Goal: Information Seeking & Learning: Learn about a topic

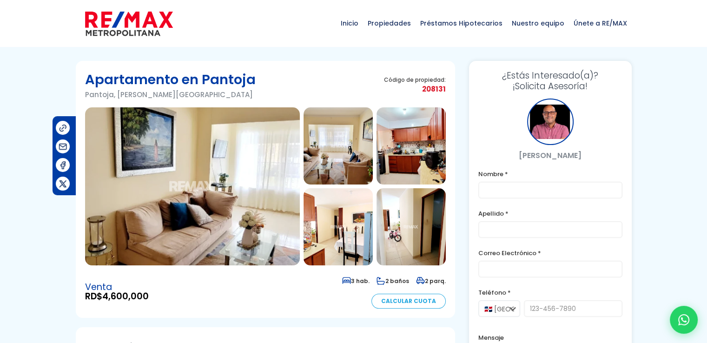
scroll to position [19, 0]
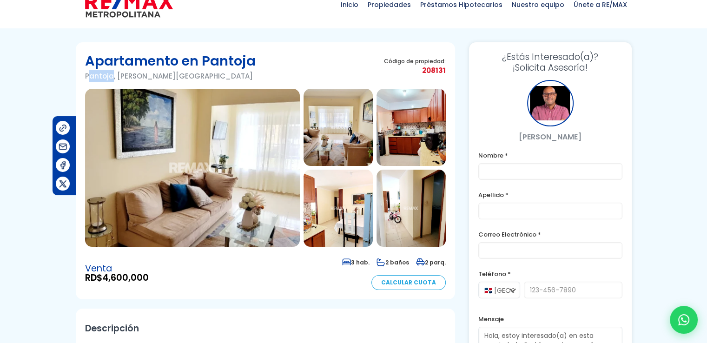
drag, startPoint x: 87, startPoint y: 77, endPoint x: 112, endPoint y: 79, distance: 25.2
click at [112, 79] on p "Pantoja, Santo Domingo Oeste" at bounding box center [170, 76] width 171 height 12
drag, startPoint x: 111, startPoint y: 75, endPoint x: 86, endPoint y: 75, distance: 25.1
click at [86, 75] on p "Pantoja, Santo Domingo Oeste" at bounding box center [170, 76] width 171 height 12
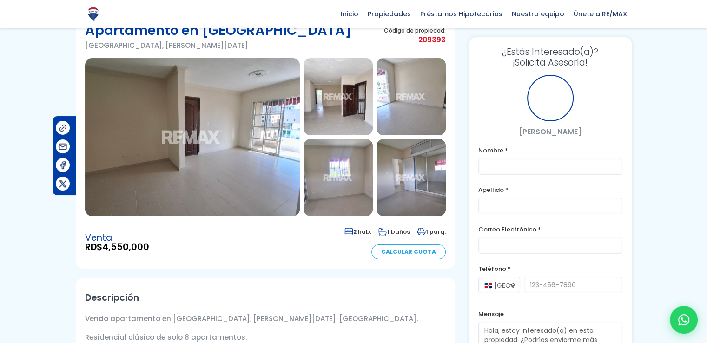
scroll to position [37, 0]
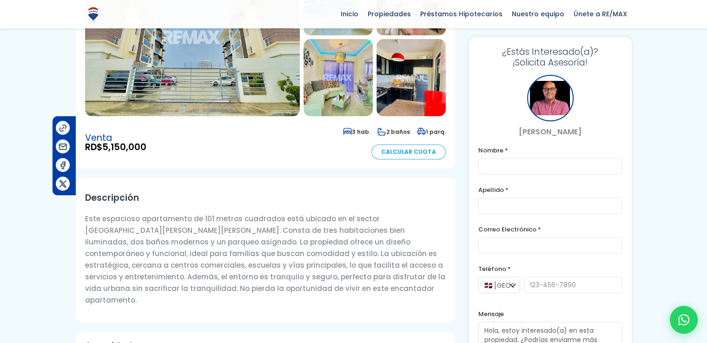
scroll to position [149, 0]
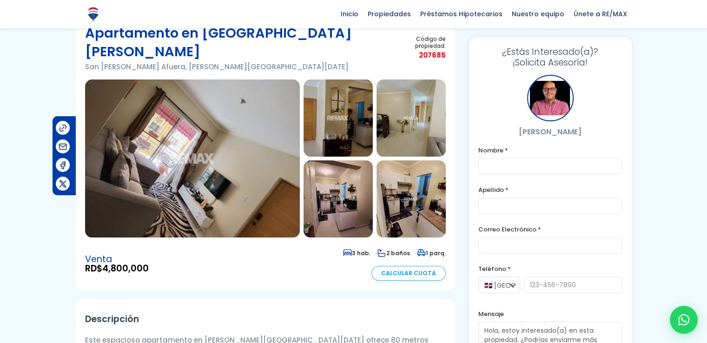
scroll to position [37, 0]
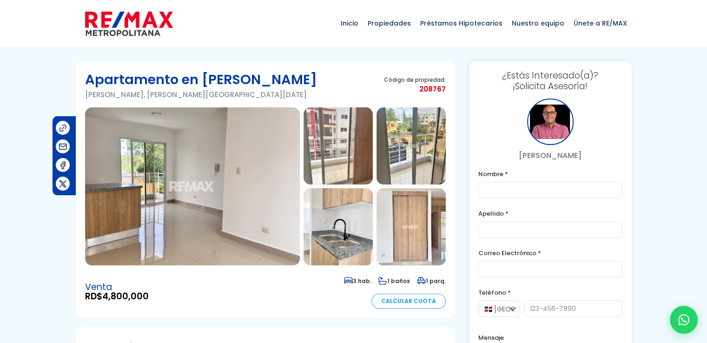
scroll to position [19, 0]
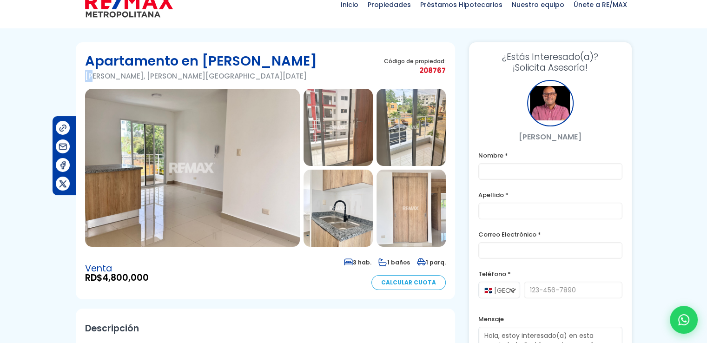
drag, startPoint x: 86, startPoint y: 76, endPoint x: 91, endPoint y: 76, distance: 5.6
click at [91, 76] on p "Jacobo Majluta, Santo Domingo Norte" at bounding box center [201, 76] width 232 height 12
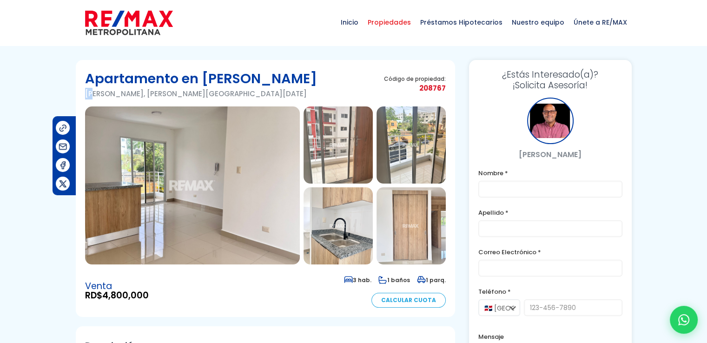
scroll to position [0, 0]
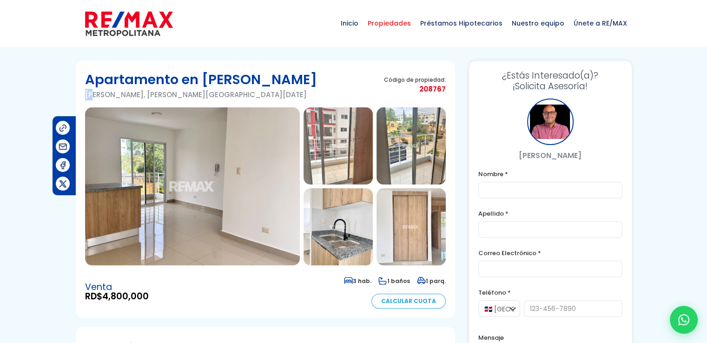
click at [386, 21] on span "Propiedades" at bounding box center [389, 23] width 53 height 28
drag, startPoint x: 85, startPoint y: 93, endPoint x: 139, endPoint y: 96, distance: 54.4
click at [139, 96] on p "[PERSON_NAME], [PERSON_NAME][GEOGRAPHIC_DATA][DATE]" at bounding box center [201, 95] width 232 height 12
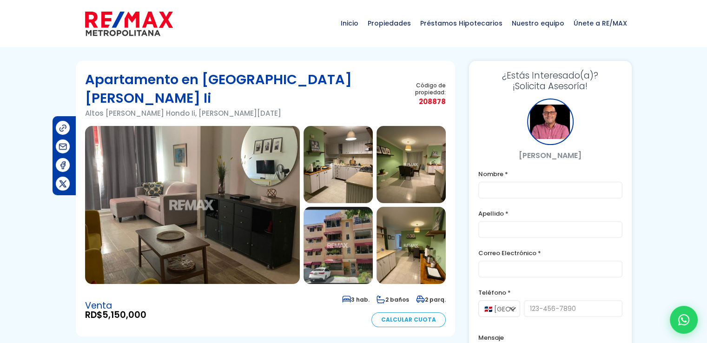
scroll to position [19, 0]
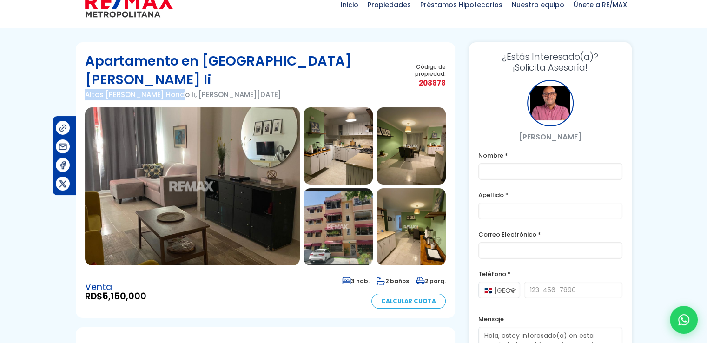
drag, startPoint x: 168, startPoint y: 76, endPoint x: 75, endPoint y: 78, distance: 92.5
click at [76, 78] on section "Apartamento en Altos De Arroyo Hondo Ii Altos De Arroyo Hondo Ii, Santo Domingo…" at bounding box center [265, 180] width 379 height 276
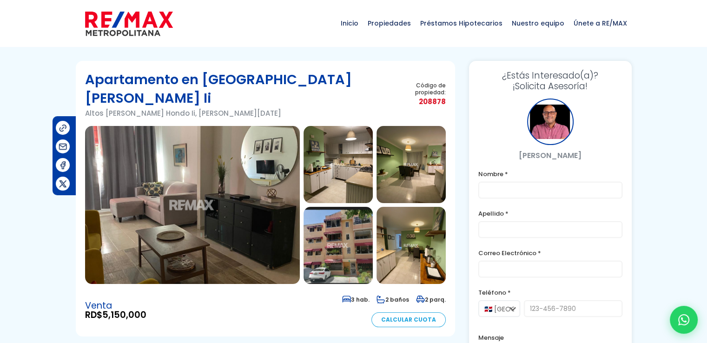
scroll to position [19, 0]
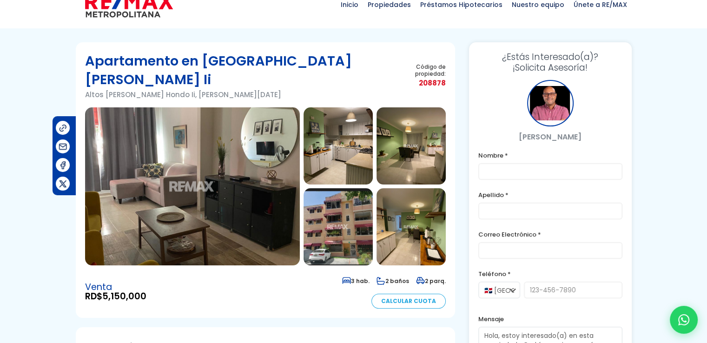
click at [353, 206] on img at bounding box center [337, 226] width 69 height 77
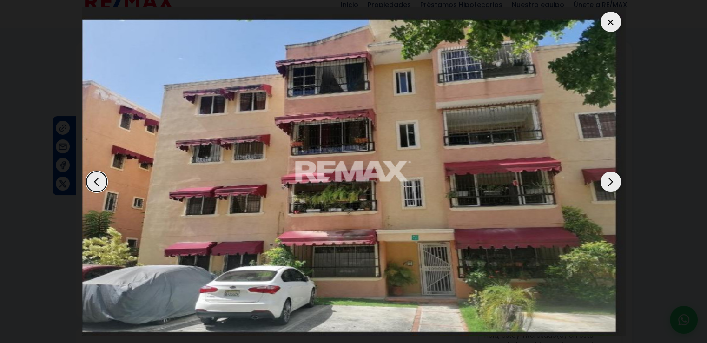
click at [610, 182] on div "Next slide" at bounding box center [610, 181] width 20 height 20
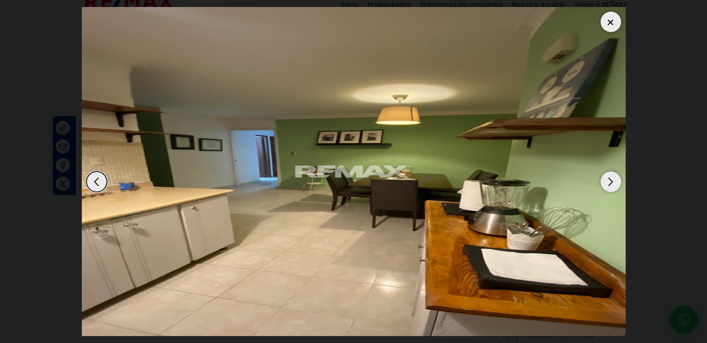
click at [610, 182] on div "Next slide" at bounding box center [610, 181] width 20 height 20
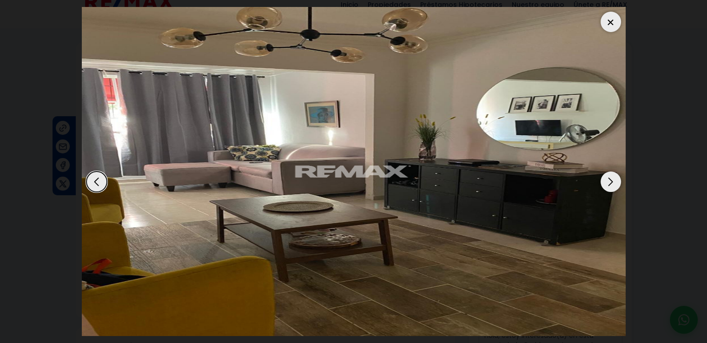
click at [610, 182] on div "Next slide" at bounding box center [610, 181] width 20 height 20
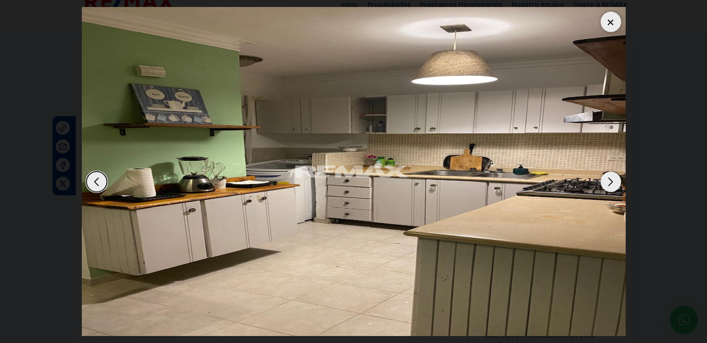
click at [610, 182] on div "Next slide" at bounding box center [610, 181] width 20 height 20
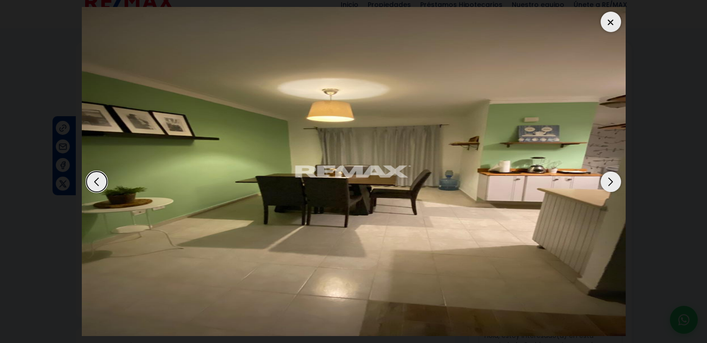
click at [610, 182] on div "Next slide" at bounding box center [610, 181] width 20 height 20
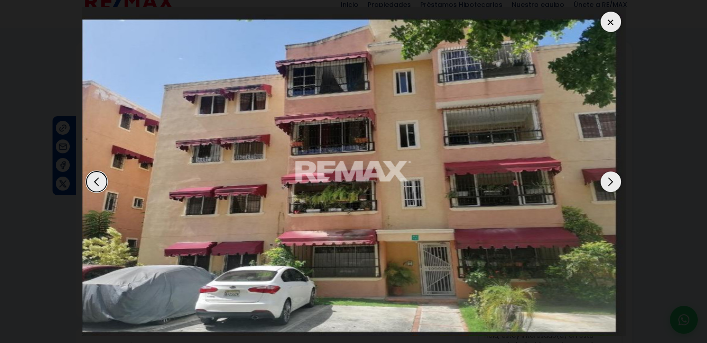
click at [75, 127] on dialog at bounding box center [354, 171] width 558 height 343
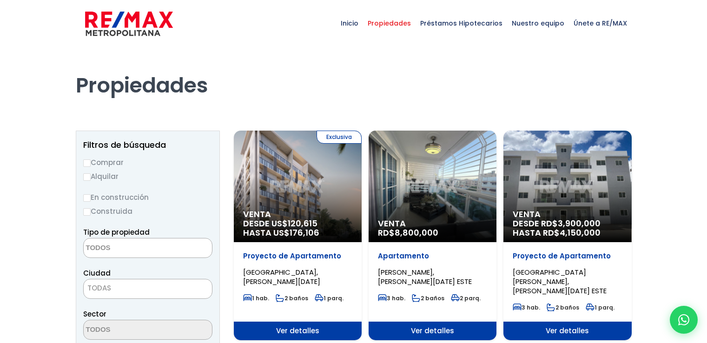
select select
click at [86, 159] on input "Comprar" at bounding box center [86, 162] width 7 height 7
radio input "true"
click at [87, 211] on input "Construida" at bounding box center [86, 211] width 7 height 7
radio input "true"
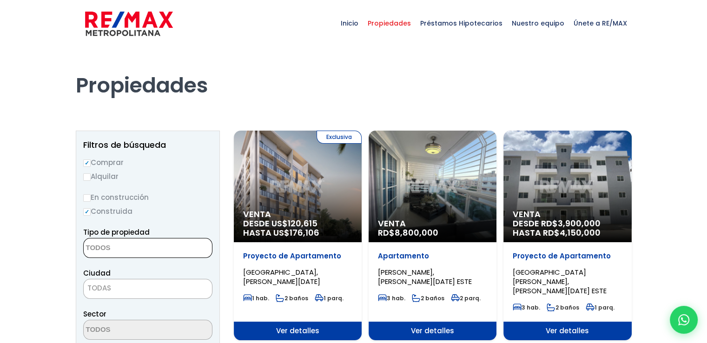
click at [127, 248] on textarea "Search" at bounding box center [129, 248] width 90 height 20
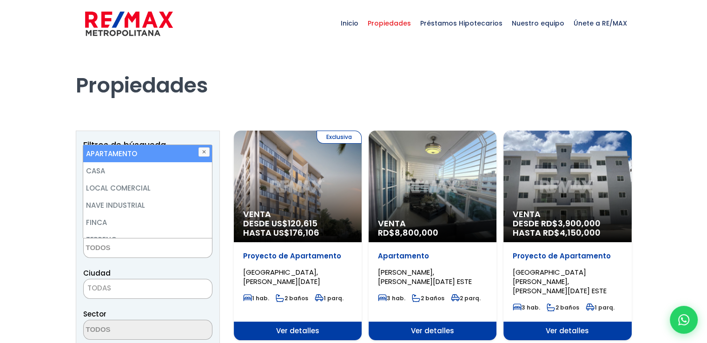
click at [171, 155] on li "APARTAMENTO" at bounding box center [147, 153] width 128 height 17
select select "apartment"
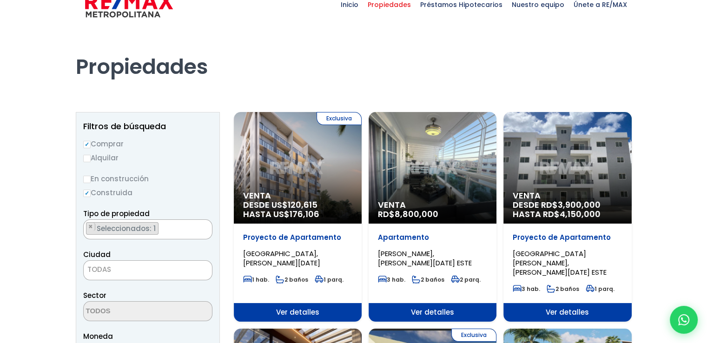
scroll to position [130, 0]
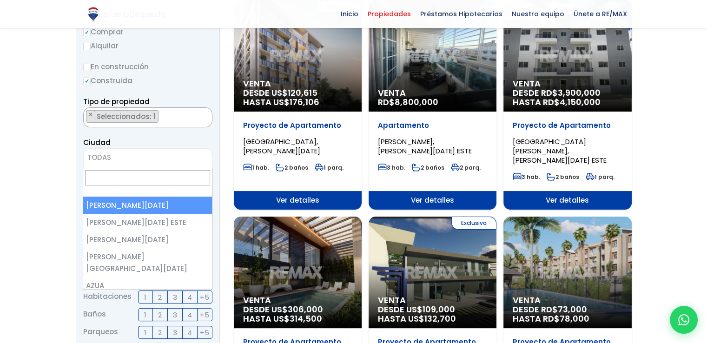
click at [130, 158] on span "TODAS" at bounding box center [148, 157] width 128 height 13
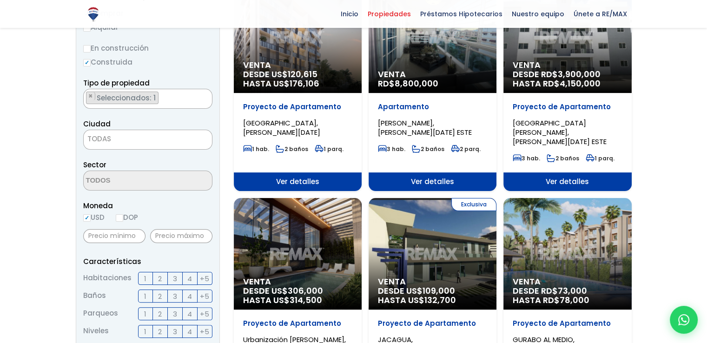
scroll to position [167, 0]
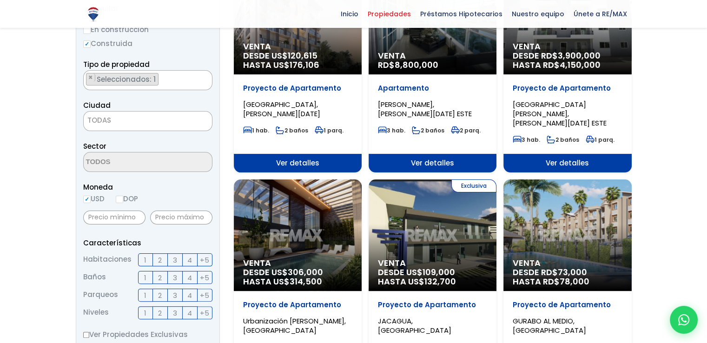
click at [119, 199] on input "DOP" at bounding box center [119, 199] width 7 height 7
radio input "true"
click at [186, 217] on input "text" at bounding box center [181, 218] width 62 height 14
type input "0"
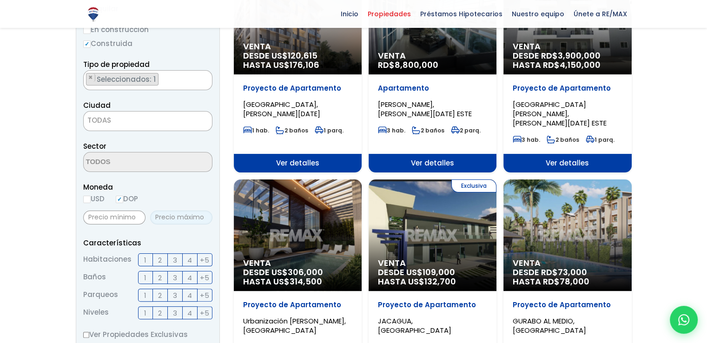
type input "0"
type input "5,500,000"
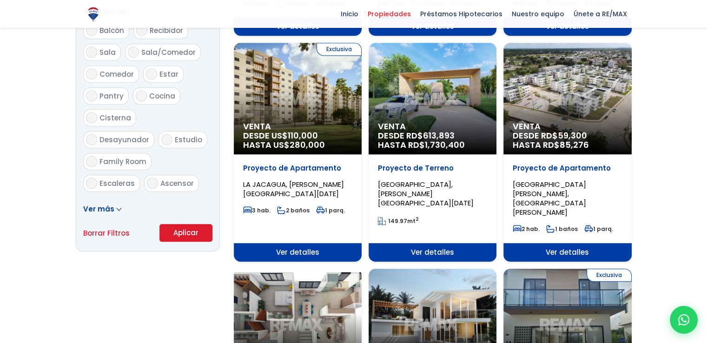
scroll to position [558, 0]
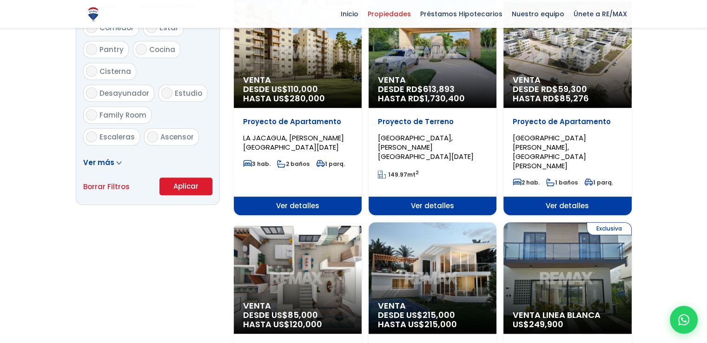
click at [186, 190] on button "Aplicar" at bounding box center [185, 187] width 53 height 18
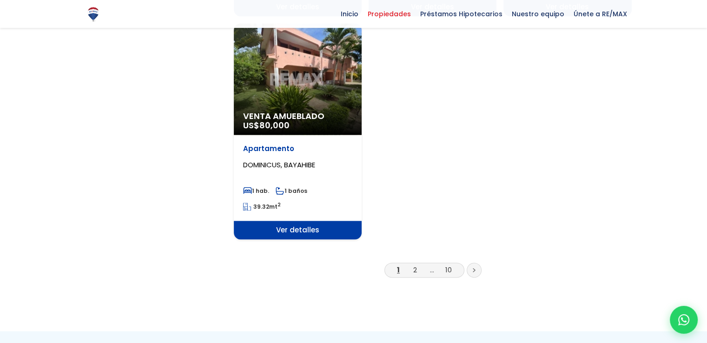
scroll to position [1171, 0]
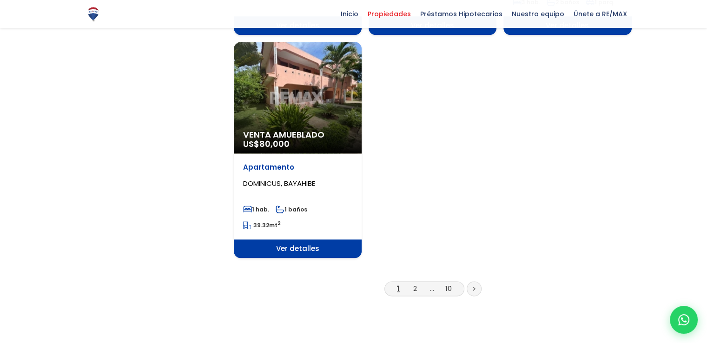
click at [478, 281] on link at bounding box center [474, 288] width 15 height 15
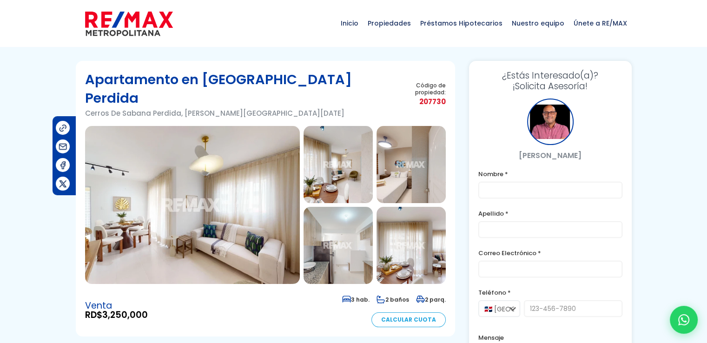
click at [346, 150] on img at bounding box center [337, 164] width 69 height 77
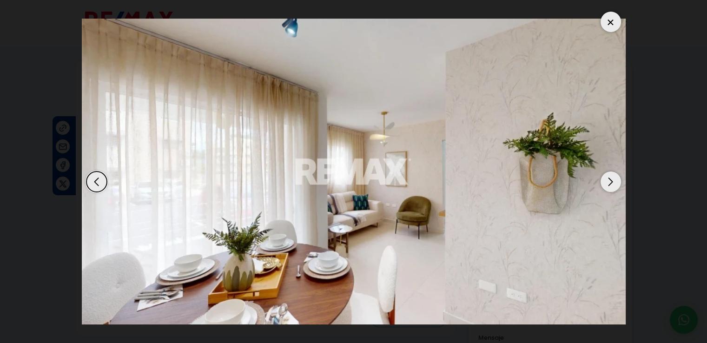
click at [611, 187] on div "Next slide" at bounding box center [610, 181] width 20 height 20
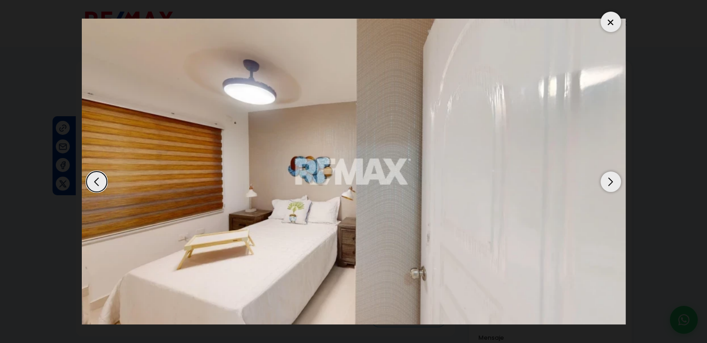
click at [611, 187] on div "Next slide" at bounding box center [610, 181] width 20 height 20
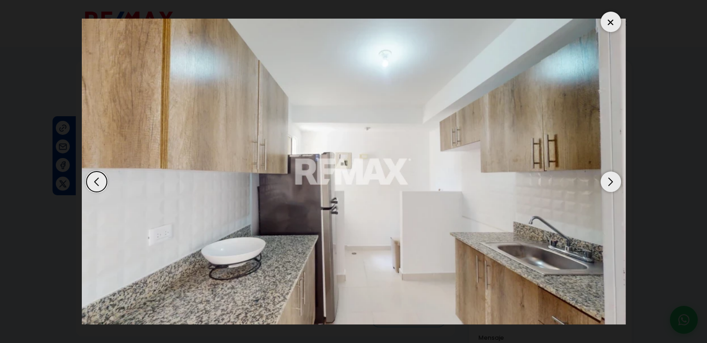
click at [611, 187] on div "Next slide" at bounding box center [610, 181] width 20 height 20
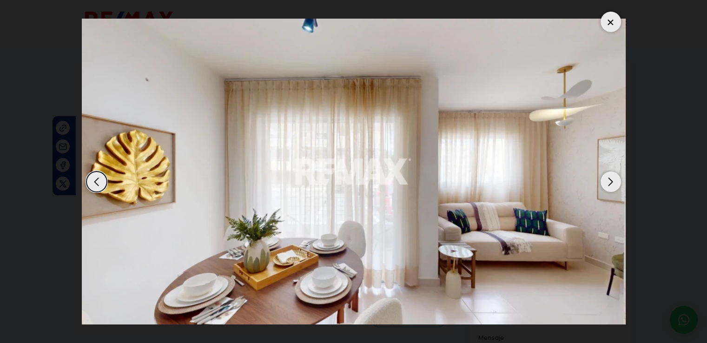
click at [633, 174] on dialog at bounding box center [354, 171] width 558 height 343
click at [612, 20] on div at bounding box center [610, 22] width 20 height 20
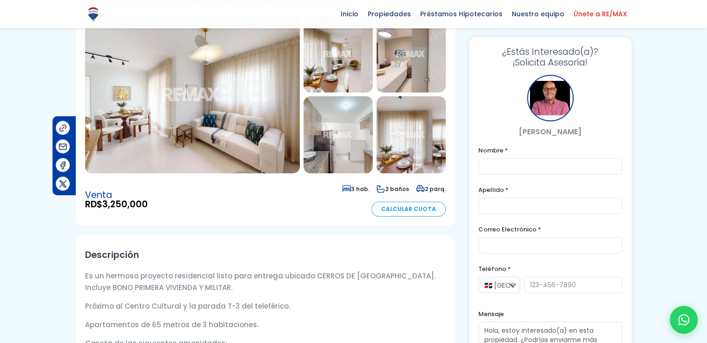
scroll to position [112, 0]
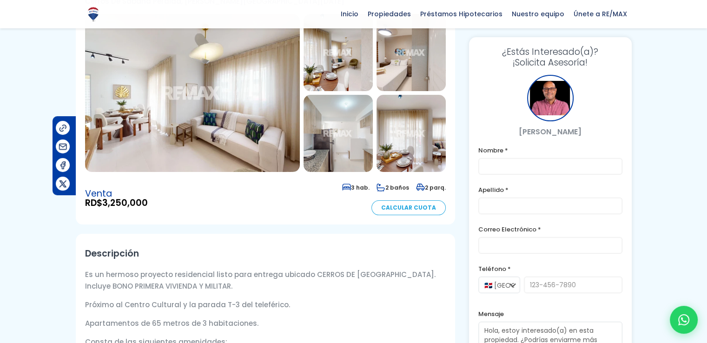
drag, startPoint x: 404, startPoint y: 257, endPoint x: 307, endPoint y: 257, distance: 97.1
click at [307, 269] on p "Es un hermoso proyecto residencial listo para entrega ubicado CERROS DE SABANA …" at bounding box center [265, 280] width 361 height 23
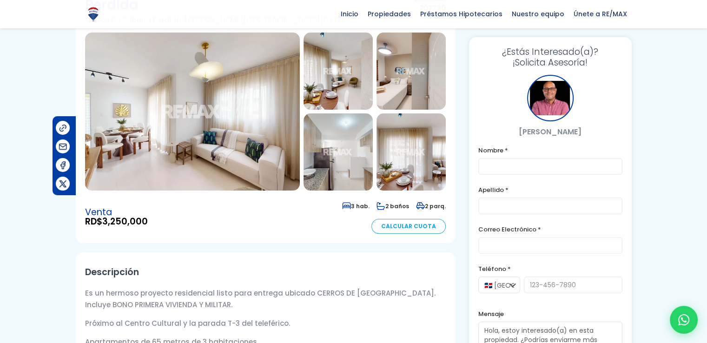
scroll to position [19, 0]
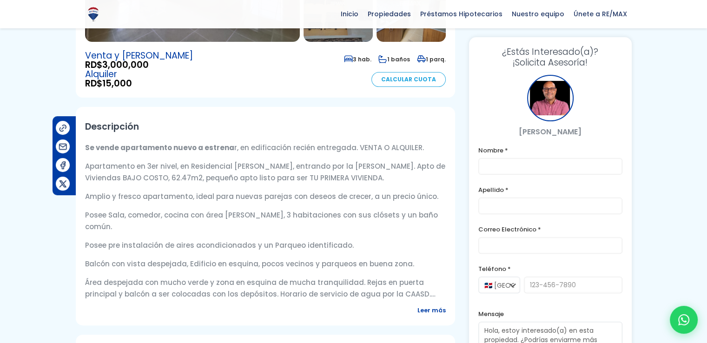
scroll to position [242, 0]
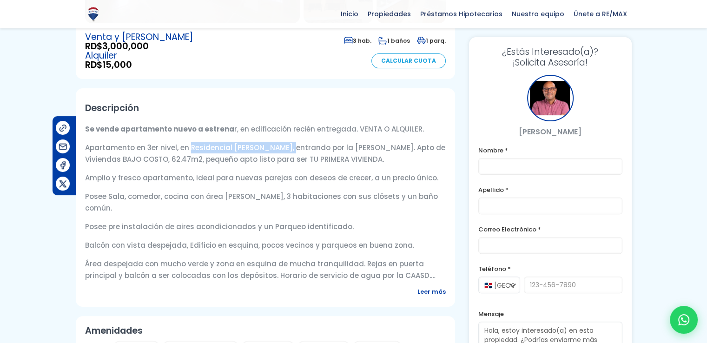
drag, startPoint x: 285, startPoint y: 147, endPoint x: 188, endPoint y: 148, distance: 96.7
click at [188, 148] on p "Apartamento en 3er nivel, en Residencial Juan Rafael Sur, entrando por la Jacob…" at bounding box center [265, 153] width 361 height 23
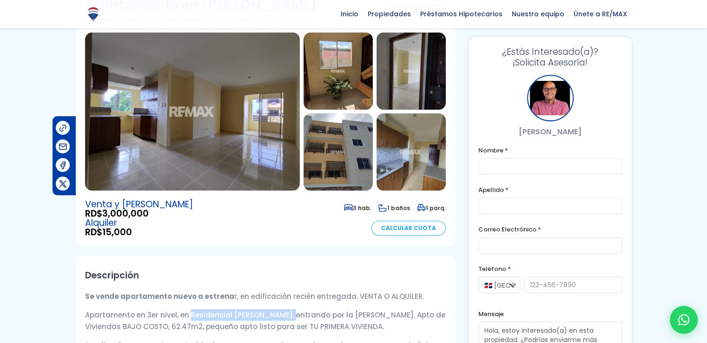
scroll to position [93, 0]
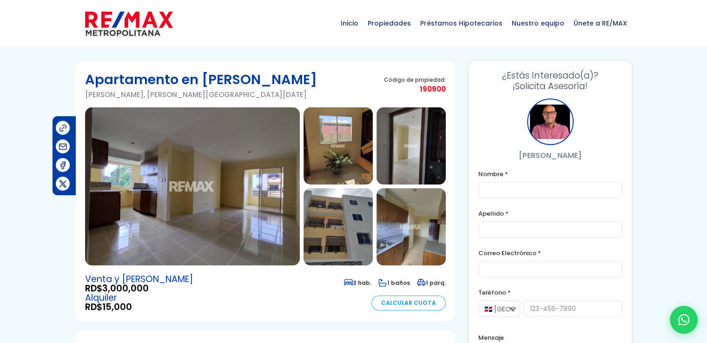
scroll to position [0, 0]
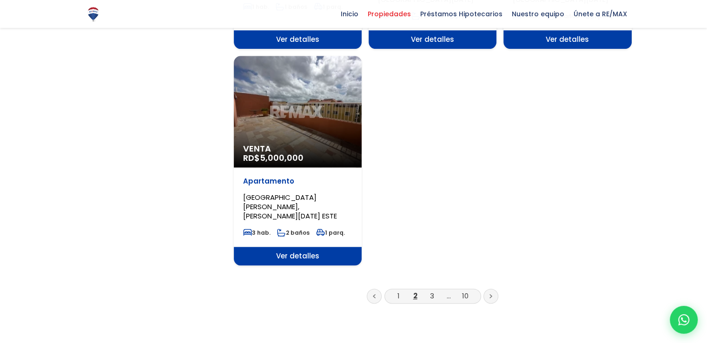
scroll to position [1171, 0]
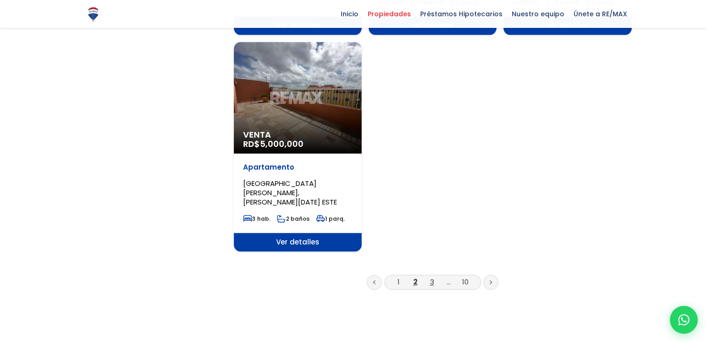
click at [432, 277] on link "3" at bounding box center [432, 282] width 4 height 10
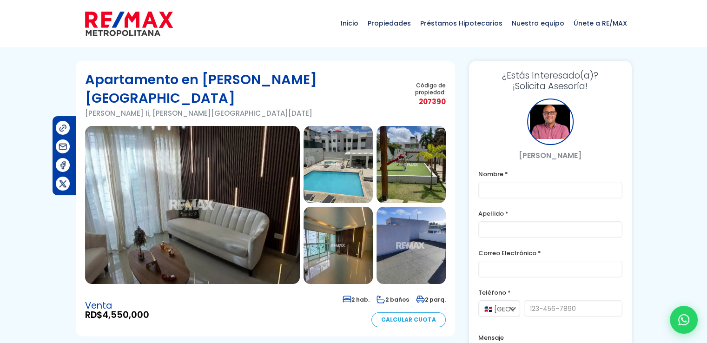
click at [318, 148] on img at bounding box center [337, 164] width 69 height 77
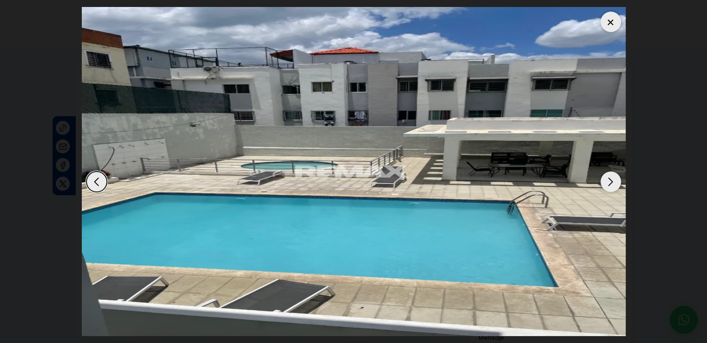
click at [612, 182] on div "Next slide" at bounding box center [610, 181] width 20 height 20
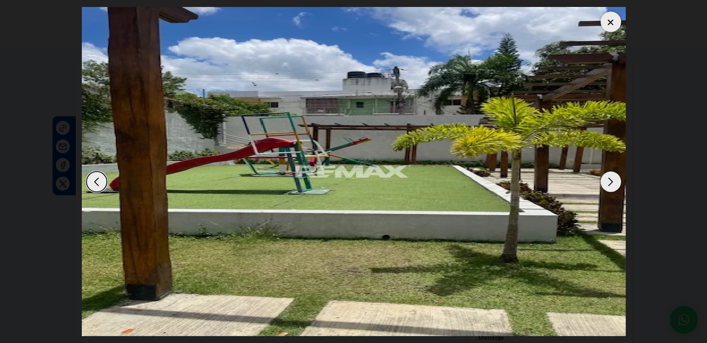
click at [612, 182] on div "Next slide" at bounding box center [610, 181] width 20 height 20
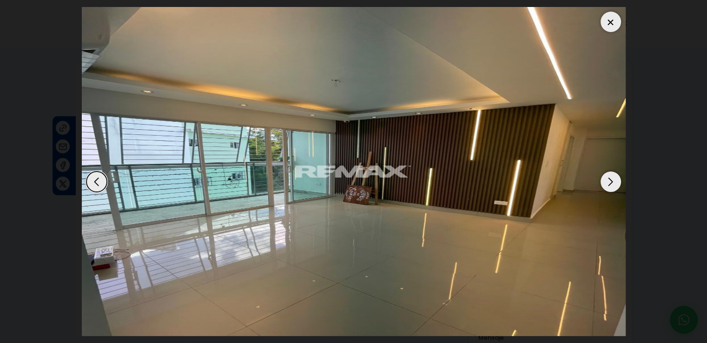
click at [612, 182] on div "Next slide" at bounding box center [610, 181] width 20 height 20
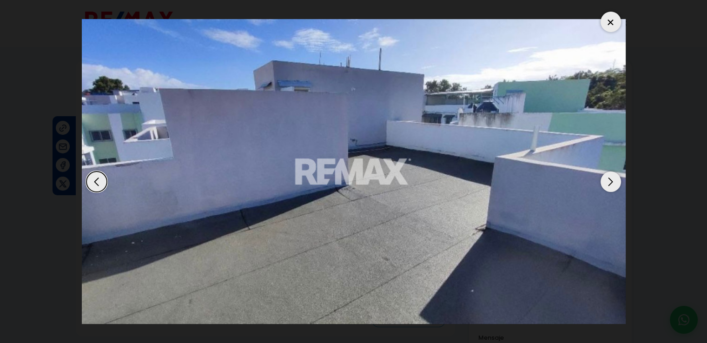
click at [612, 182] on div "Next slide" at bounding box center [610, 181] width 20 height 20
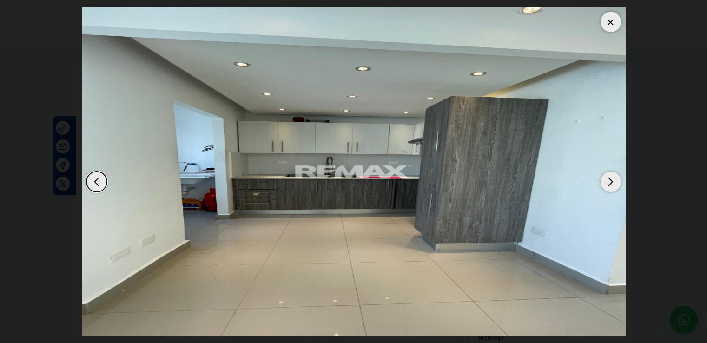
click at [607, 182] on div "Next slide" at bounding box center [610, 181] width 20 height 20
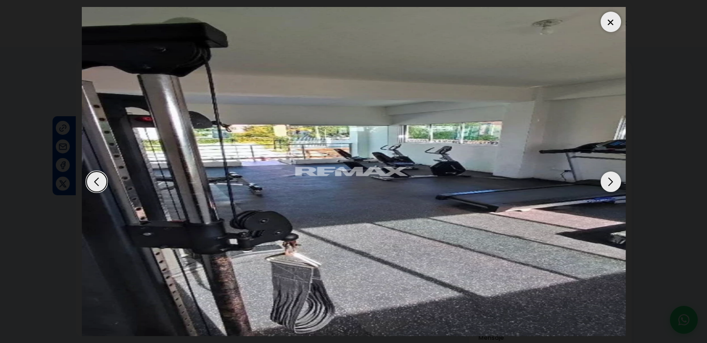
click at [606, 22] on div at bounding box center [610, 22] width 20 height 20
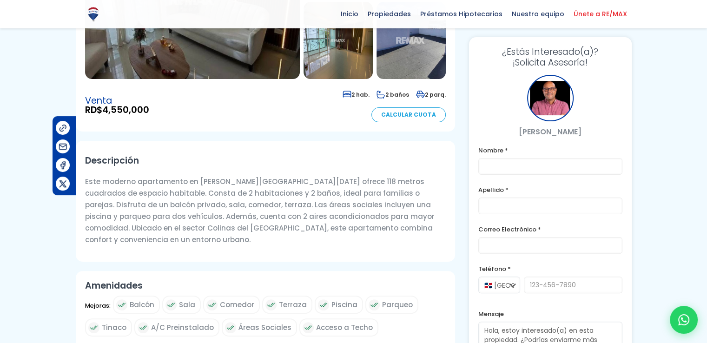
scroll to position [186, 0]
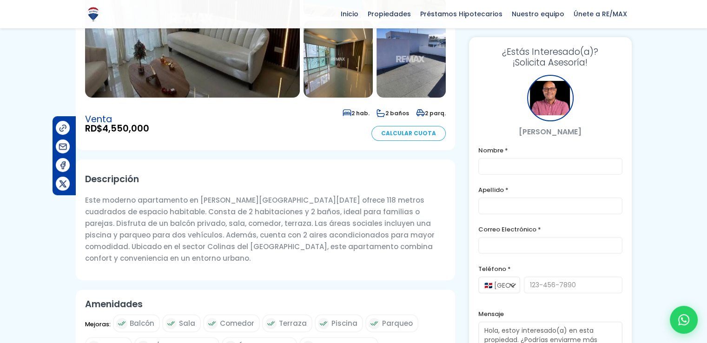
drag, startPoint x: 406, startPoint y: 218, endPoint x: 113, endPoint y: 233, distance: 293.7
click at [113, 233] on div "Descripción Este moderno apartamento en Santo Domingo Norte ofrece 118 metros c…" at bounding box center [265, 219] width 379 height 121
click at [17, 127] on div at bounding box center [353, 323] width 707 height 897
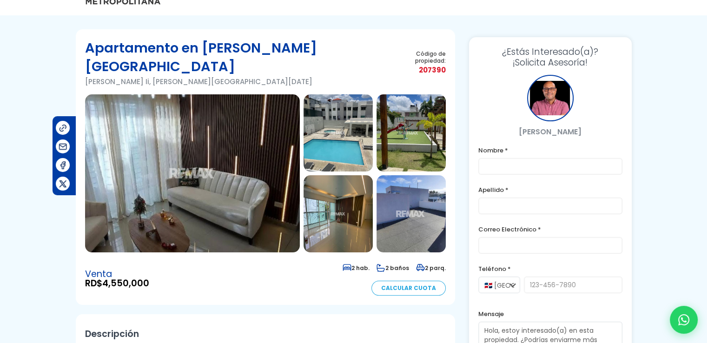
scroll to position [0, 0]
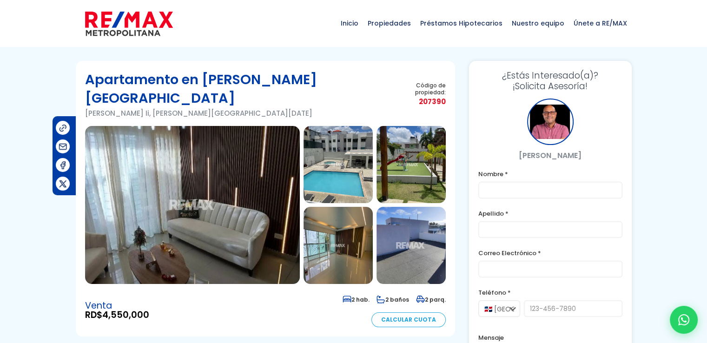
drag, startPoint x: 353, startPoint y: 81, endPoint x: 201, endPoint y: 79, distance: 152.0
click at [201, 79] on div "Apartamento en Colinas Del Arroyo Ii Colinas Del Arroyo Ii, Santo Domingo Norte…" at bounding box center [265, 98] width 361 height 56
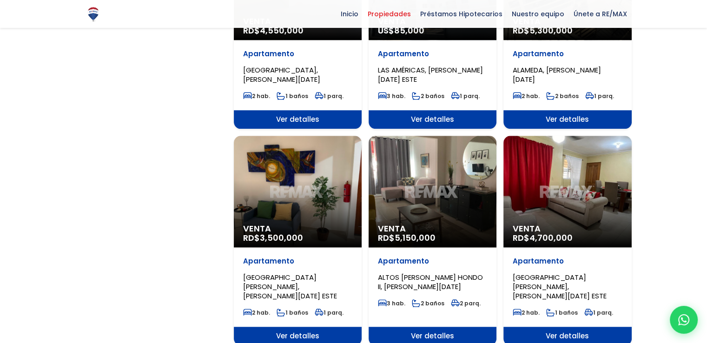
scroll to position [874, 0]
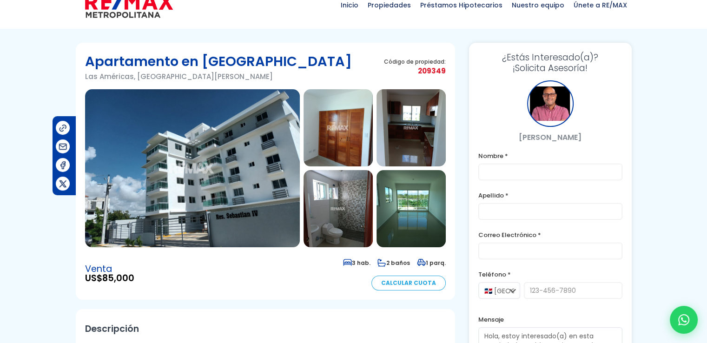
scroll to position [19, 0]
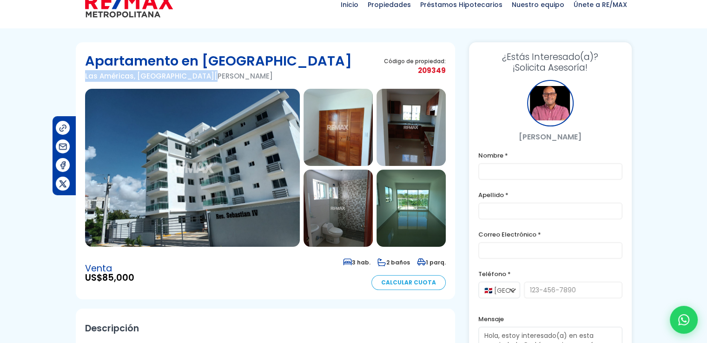
drag, startPoint x: 211, startPoint y: 78, endPoint x: 80, endPoint y: 76, distance: 131.1
click at [80, 76] on section "Apartamento en Las Américas Las Américas, Santo Domingo Este Código de propieda…" at bounding box center [265, 170] width 379 height 257
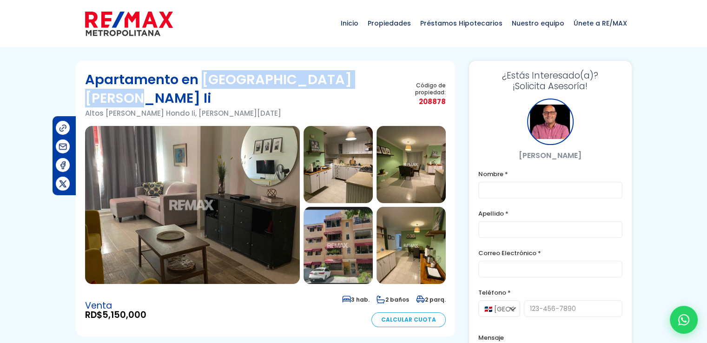
drag, startPoint x: 366, startPoint y: 82, endPoint x: 201, endPoint y: 82, distance: 165.0
click at [201, 82] on div "Apartamento en [GEOGRAPHIC_DATA][PERSON_NAME] [GEOGRAPHIC_DATA][PERSON_NAME], […" at bounding box center [265, 98] width 361 height 56
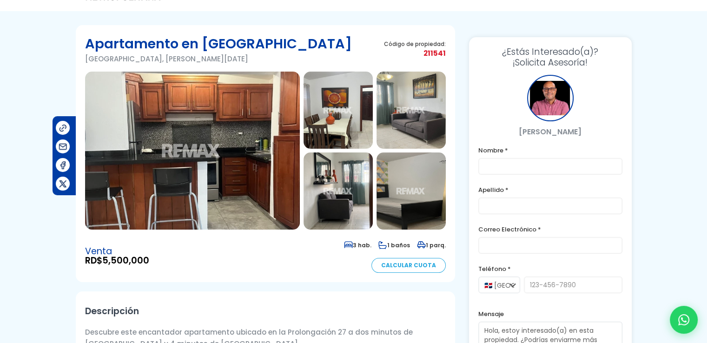
scroll to position [37, 0]
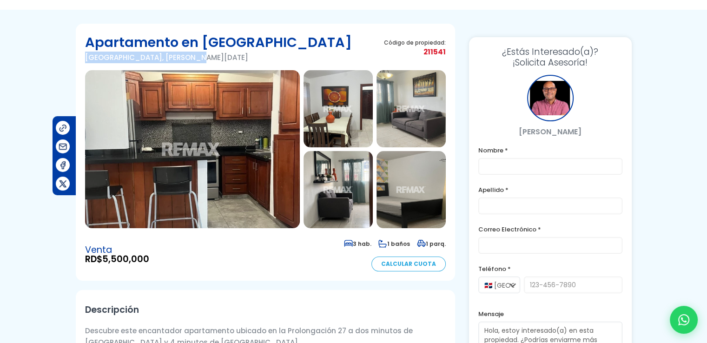
drag, startPoint x: 201, startPoint y: 59, endPoint x: 85, endPoint y: 63, distance: 115.8
click at [85, 63] on p "Alameda, Santo Domingo Oeste" at bounding box center [218, 58] width 267 height 12
drag, startPoint x: 85, startPoint y: 63, endPoint x: 12, endPoint y: 260, distance: 210.3
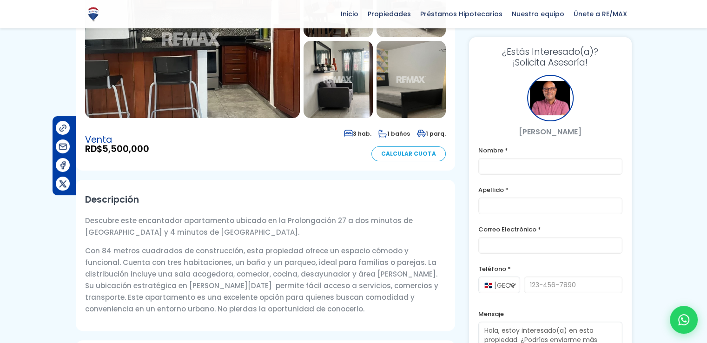
scroll to position [149, 0]
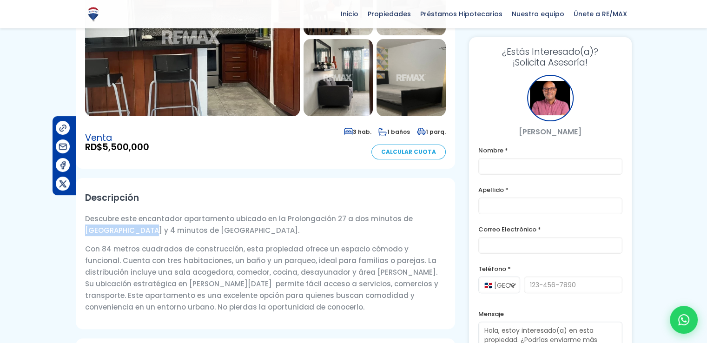
drag, startPoint x: 100, startPoint y: 230, endPoint x: 399, endPoint y: 218, distance: 299.1
click at [399, 218] on p "Descubre este encantador apartamento ubicado en la Prolongación 27 a dos minuto…" at bounding box center [265, 224] width 361 height 23
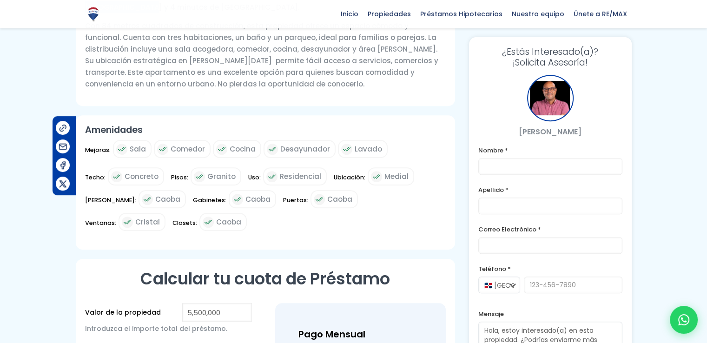
scroll to position [470, 0]
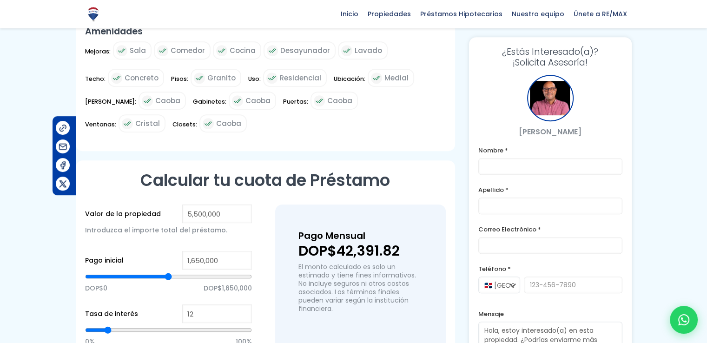
click at [656, 169] on div at bounding box center [353, 33] width 707 height 886
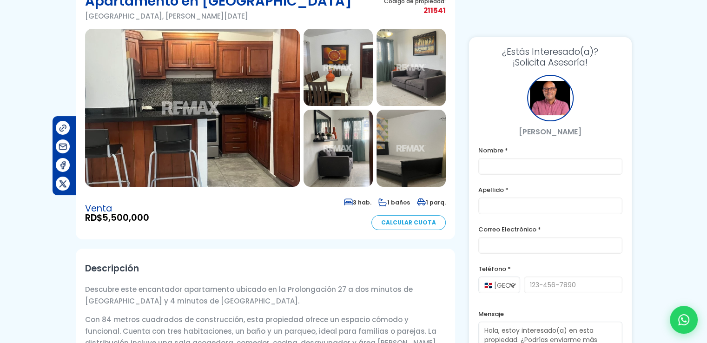
scroll to position [0, 0]
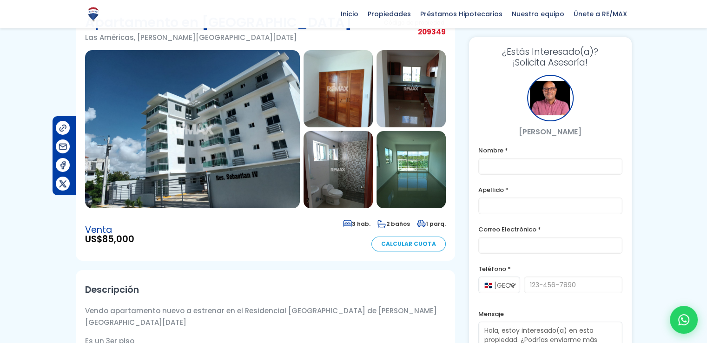
scroll to position [56, 0]
